Goal: Check status: Check status

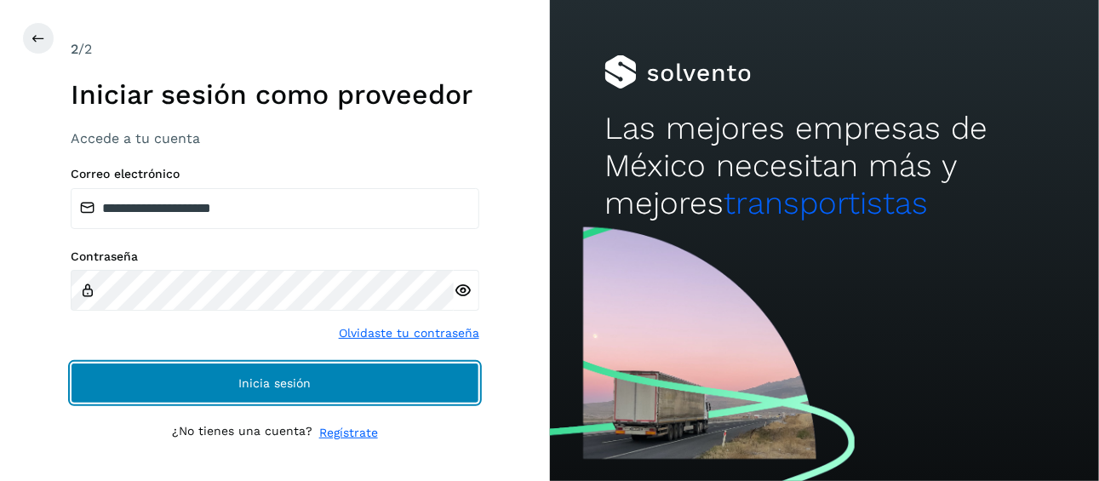
click at [311, 378] on button "Inicia sesión" at bounding box center [275, 383] width 409 height 41
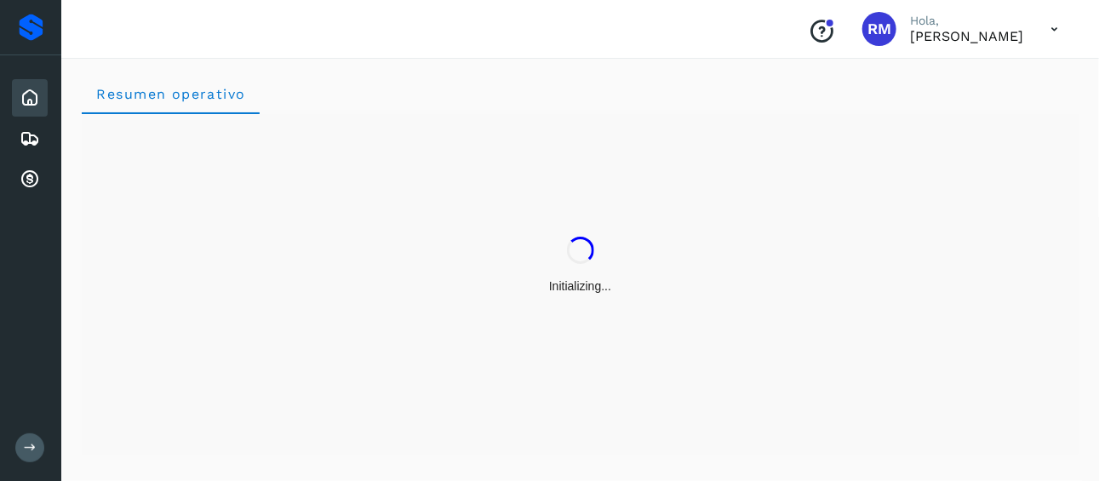
click at [30, 445] on icon at bounding box center [30, 447] width 13 height 13
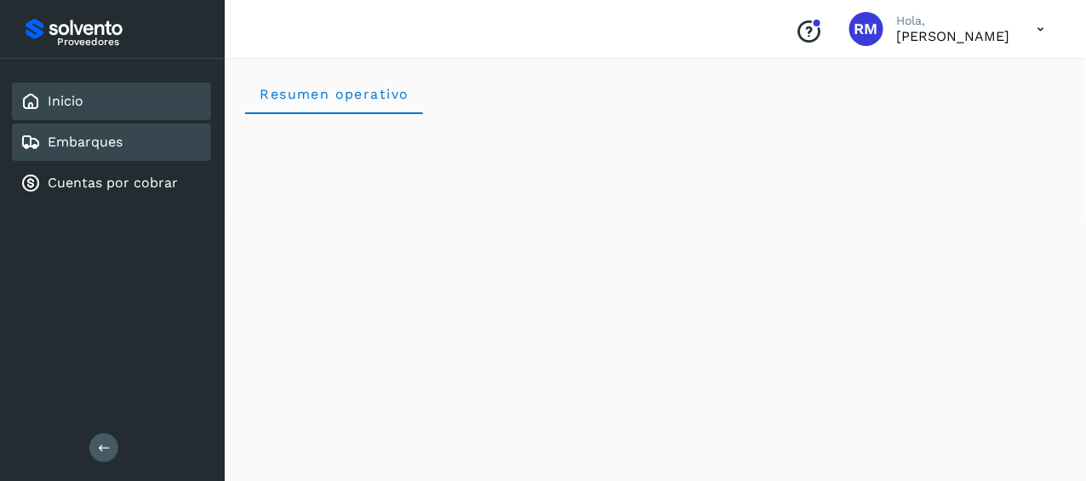
click at [106, 140] on link "Embarques" at bounding box center [85, 142] width 75 height 16
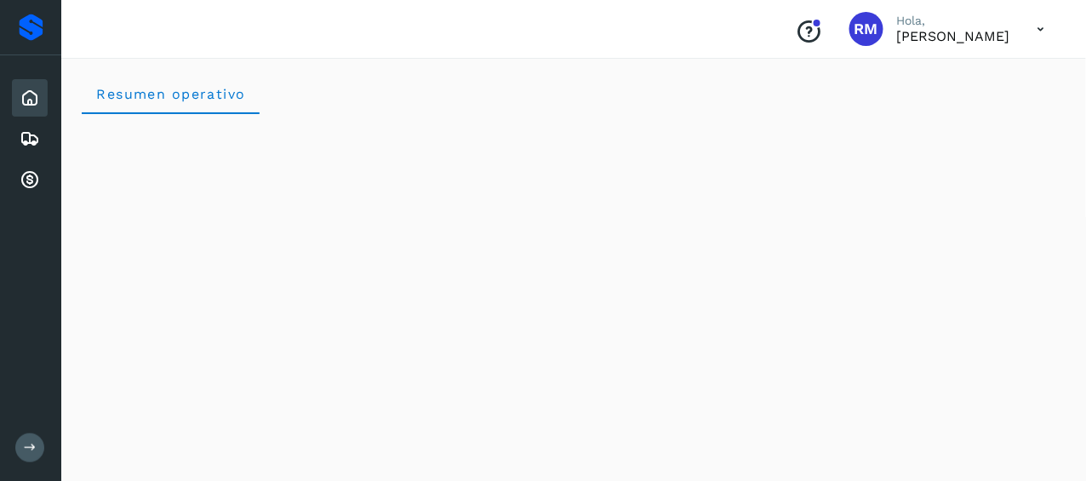
click at [25, 445] on icon at bounding box center [30, 447] width 13 height 13
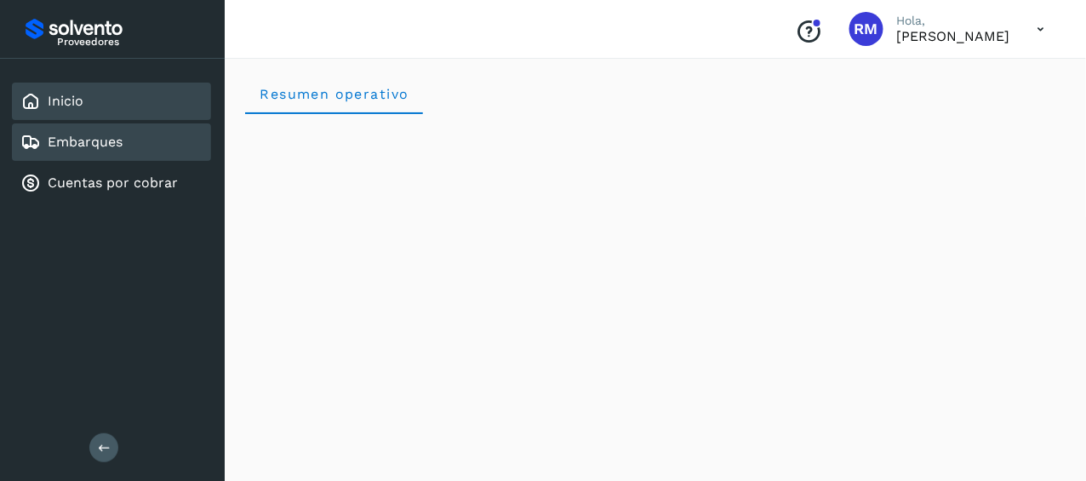
click at [105, 134] on link "Embarques" at bounding box center [85, 142] width 75 height 16
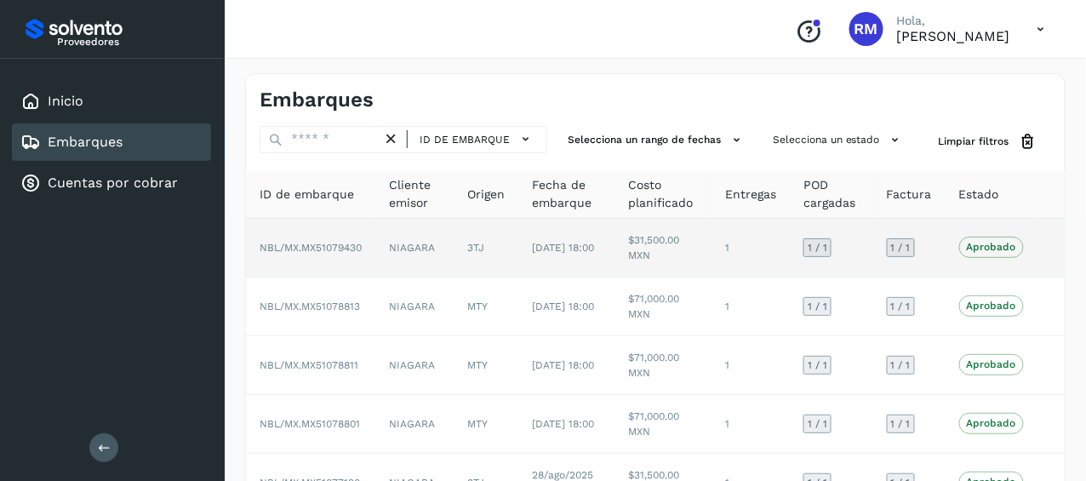
click at [357, 246] on span "NBL/MX.MX51079430" at bounding box center [311, 248] width 102 height 12
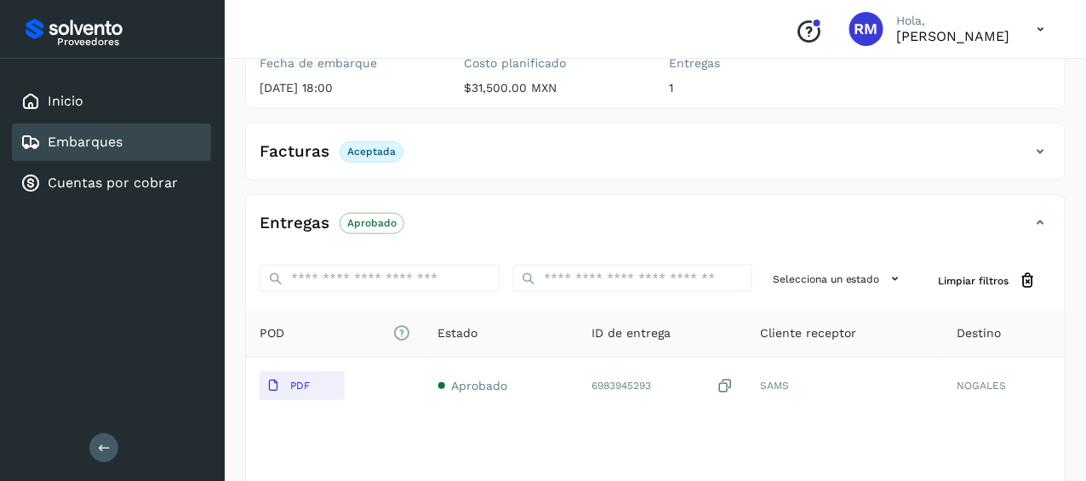
scroll to position [239, 0]
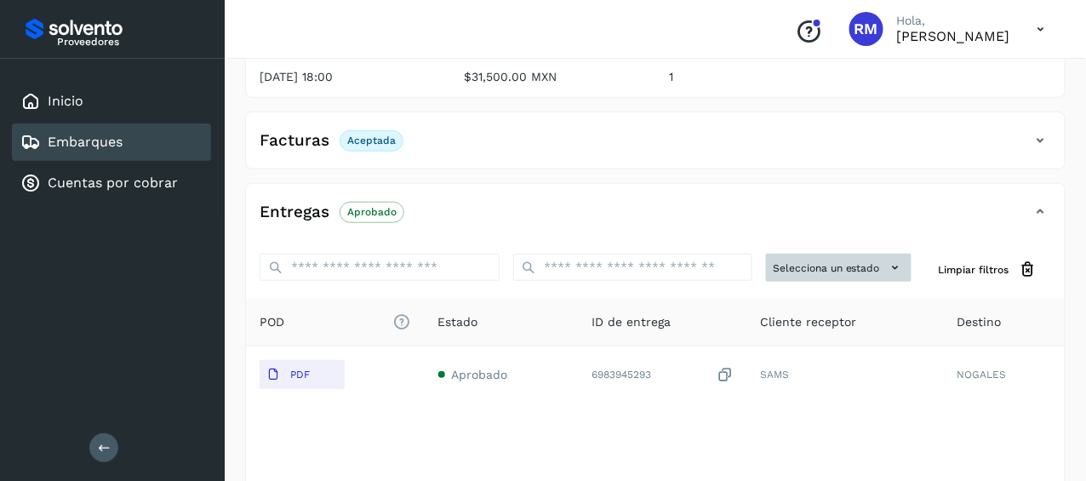
click at [826, 271] on button "Selecciona un estado" at bounding box center [839, 268] width 146 height 28
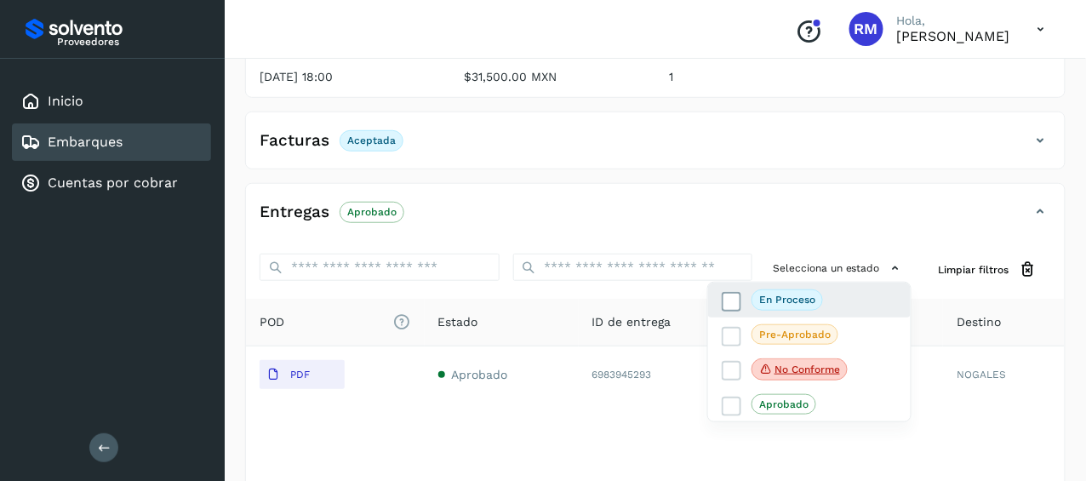
click at [805, 298] on p "En proceso" at bounding box center [787, 300] width 56 height 12
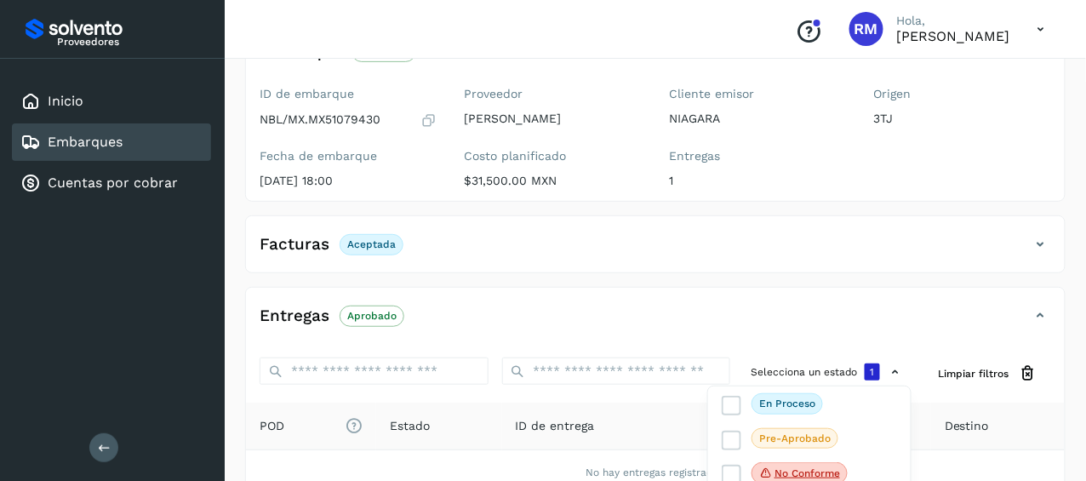
scroll to position [170, 0]
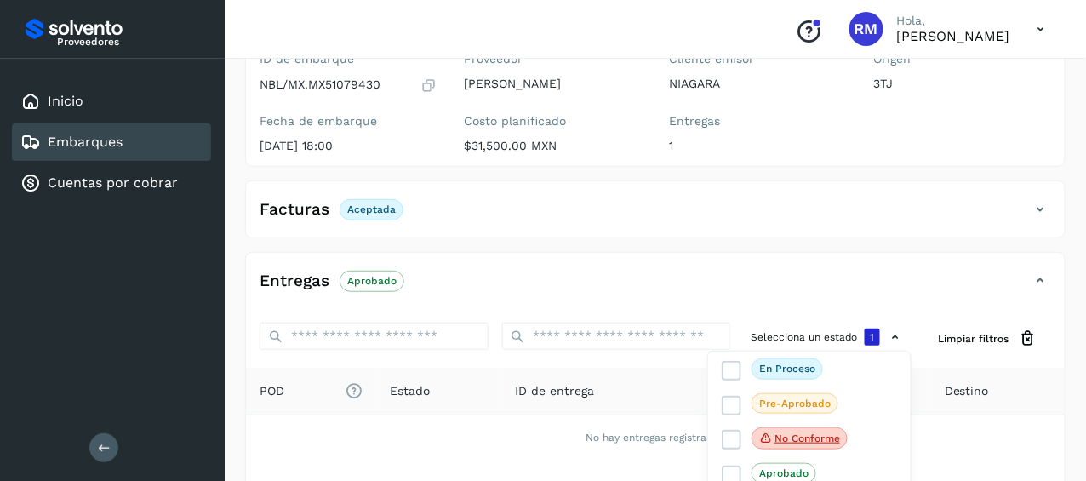
click at [169, 143] on div "Embarques" at bounding box center [111, 141] width 199 height 37
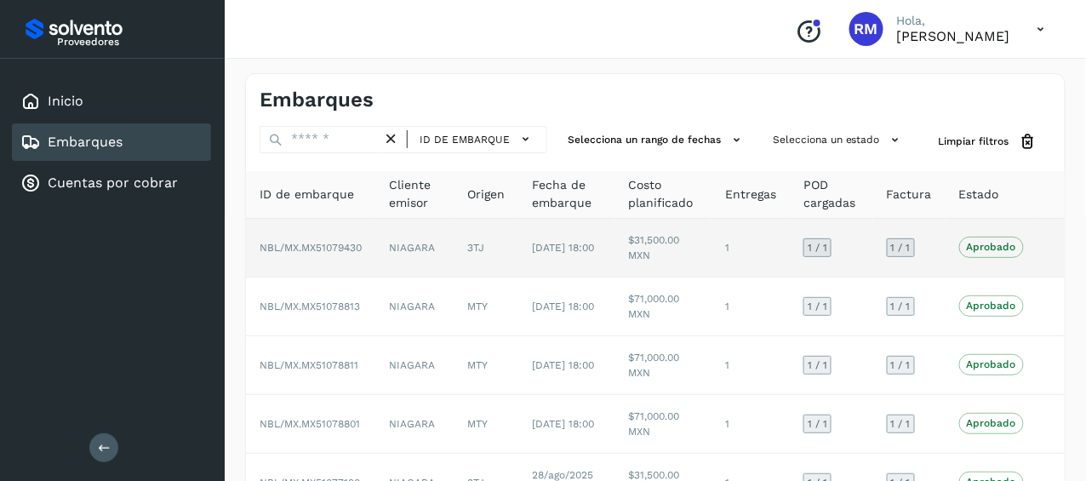
click at [336, 245] on span "NBL/MX.MX51079430" at bounding box center [311, 248] width 102 height 12
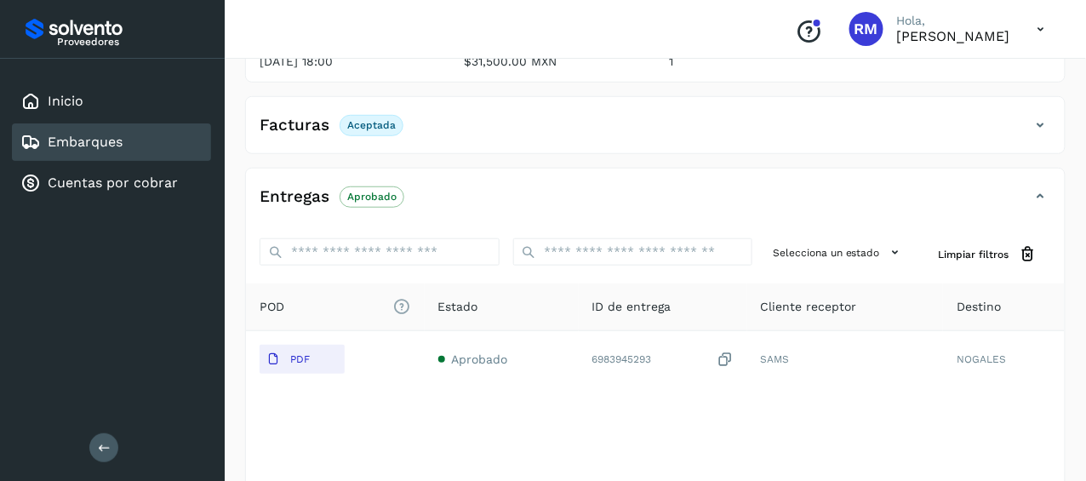
scroll to position [324, 0]
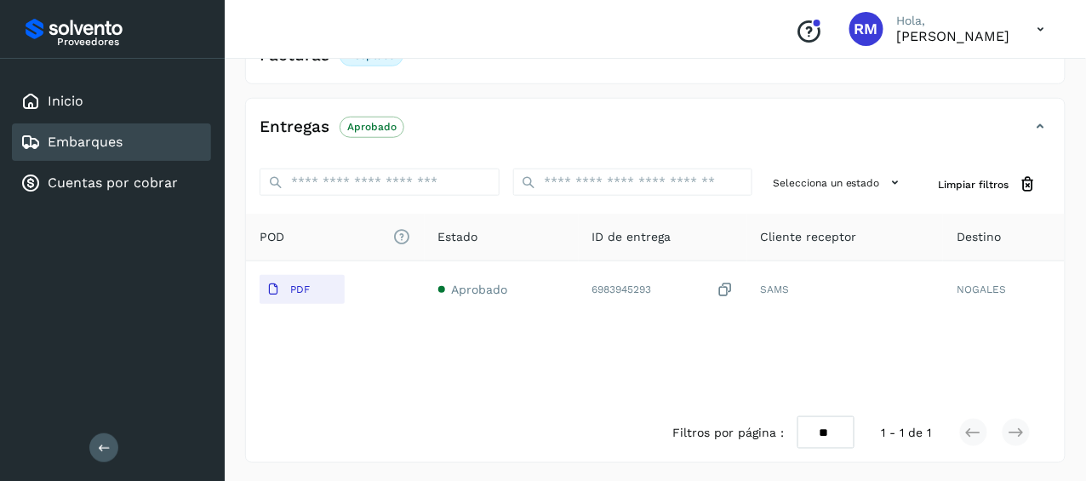
click at [138, 140] on div "Embarques" at bounding box center [111, 141] width 199 height 37
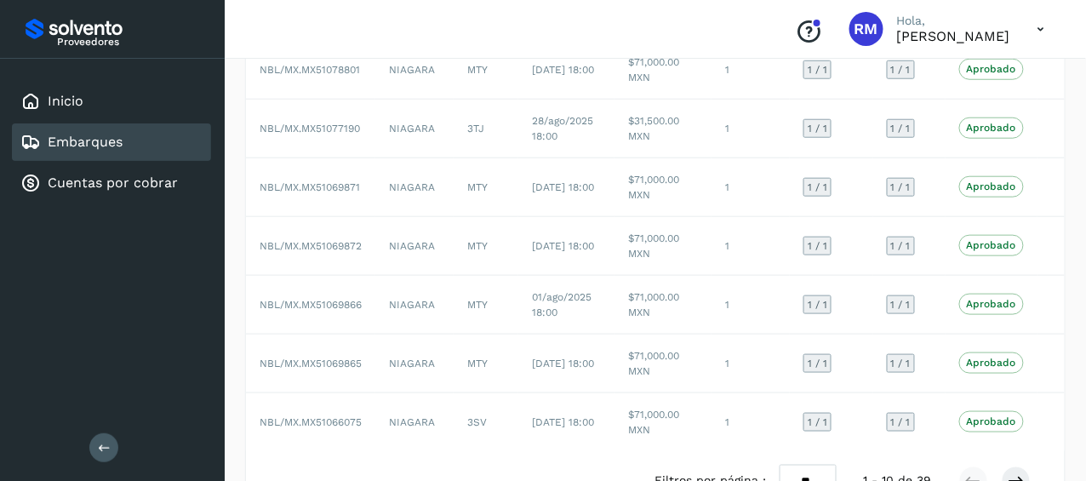
scroll to position [401, 0]
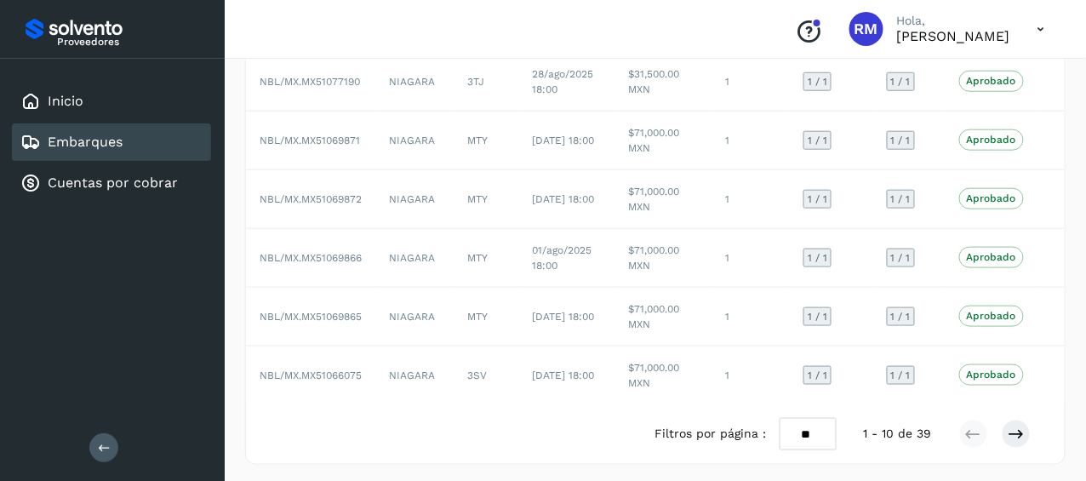
click at [171, 151] on div "Embarques" at bounding box center [111, 141] width 199 height 37
click at [146, 147] on div "Embarques" at bounding box center [111, 141] width 199 height 37
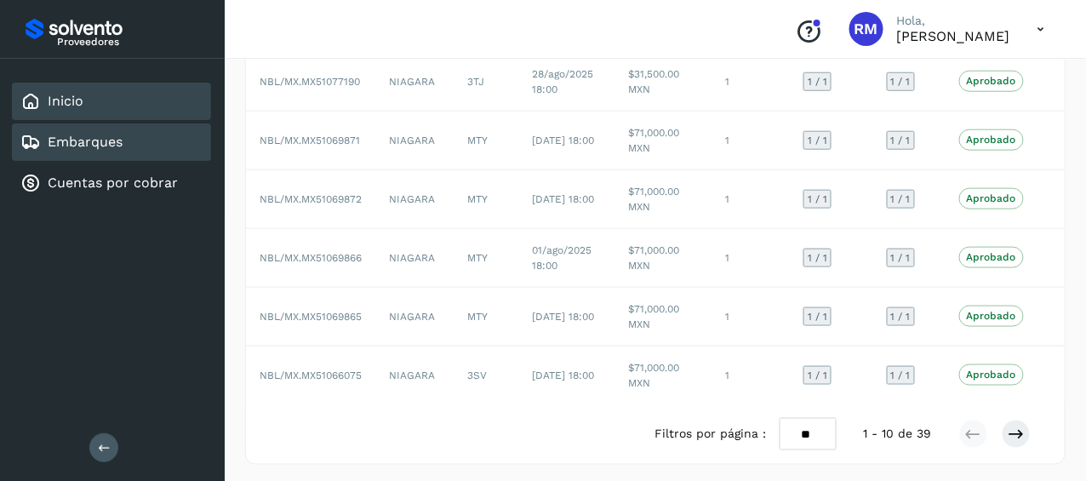
click at [136, 111] on div "Inicio" at bounding box center [111, 101] width 199 height 37
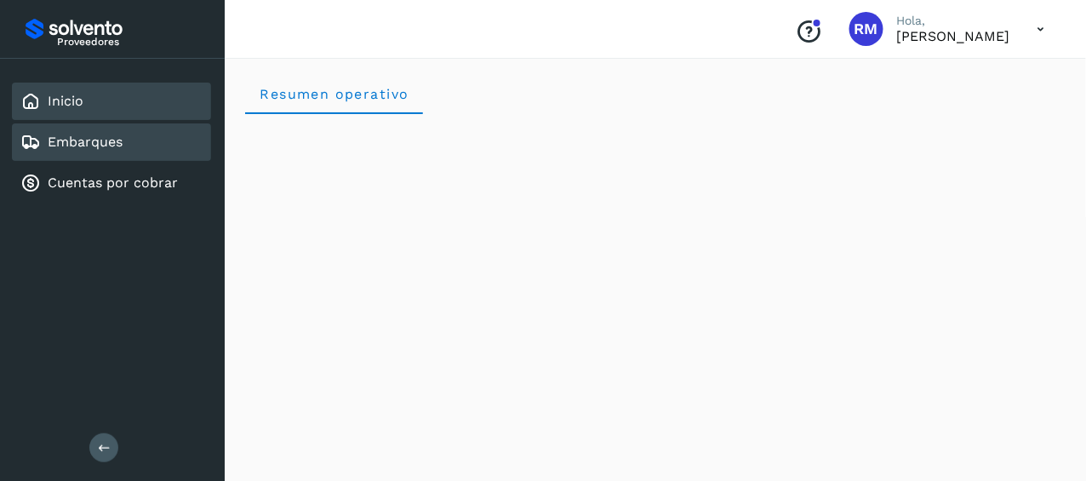
click at [148, 144] on div "Embarques" at bounding box center [111, 141] width 199 height 37
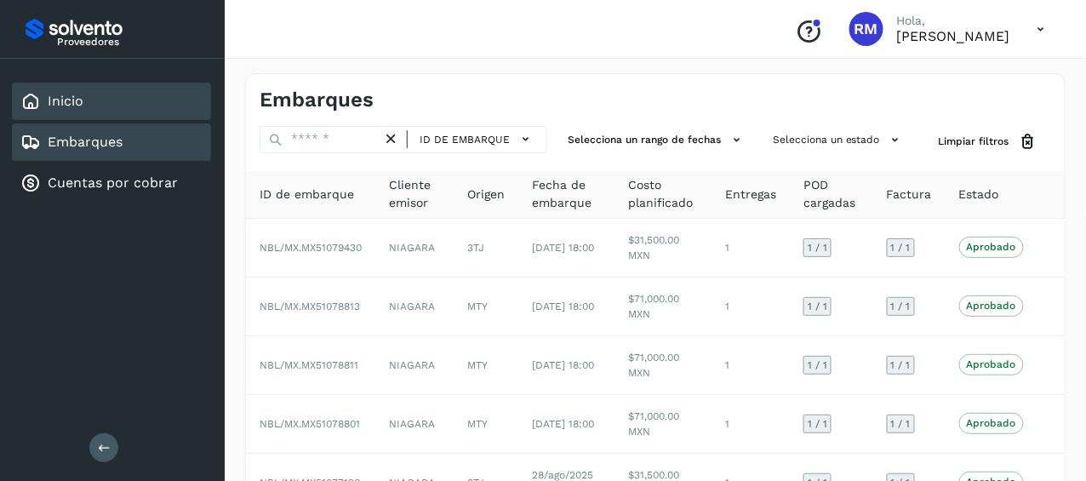
click at [135, 109] on div "Inicio" at bounding box center [111, 101] width 199 height 37
